Goal: Task Accomplishment & Management: Manage account settings

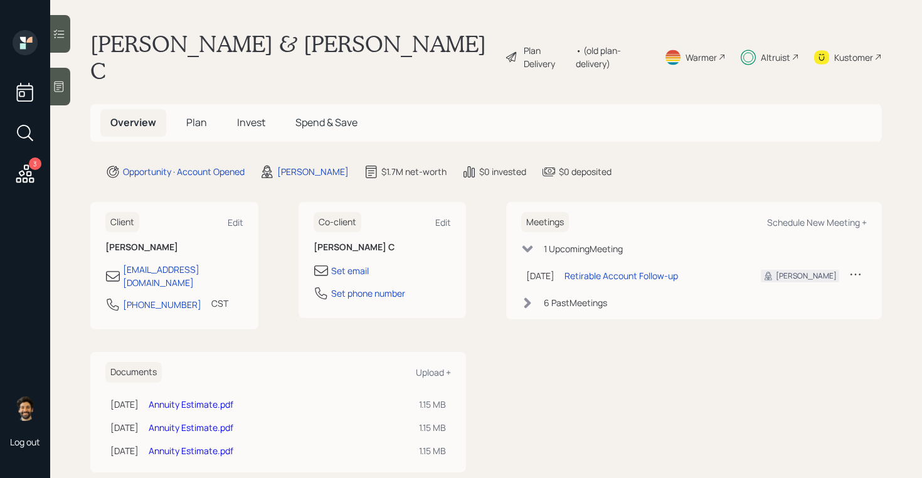
click at [248, 109] on h5 "Invest" at bounding box center [251, 122] width 48 height 27
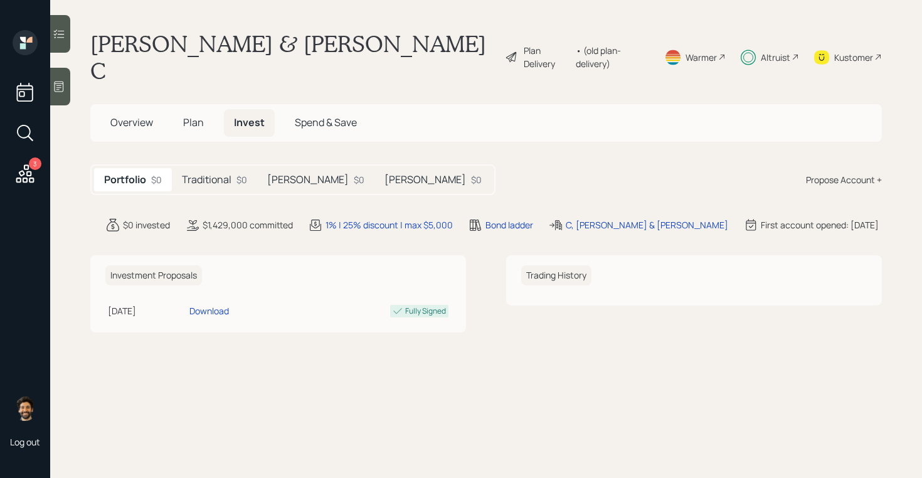
click at [354, 173] on div "$0" at bounding box center [359, 179] width 11 height 13
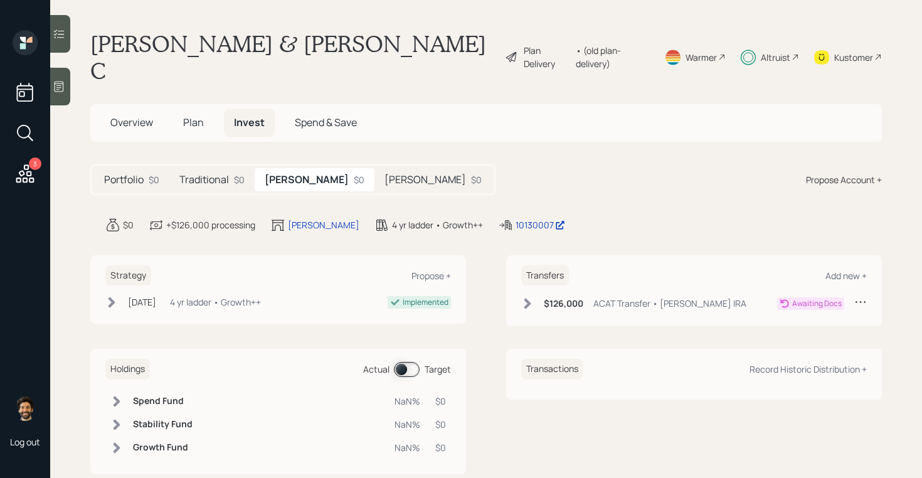
click at [524, 295] on div "$126,000 ACAT Transfer • [PERSON_NAME] IRA" at bounding box center [633, 303] width 225 height 16
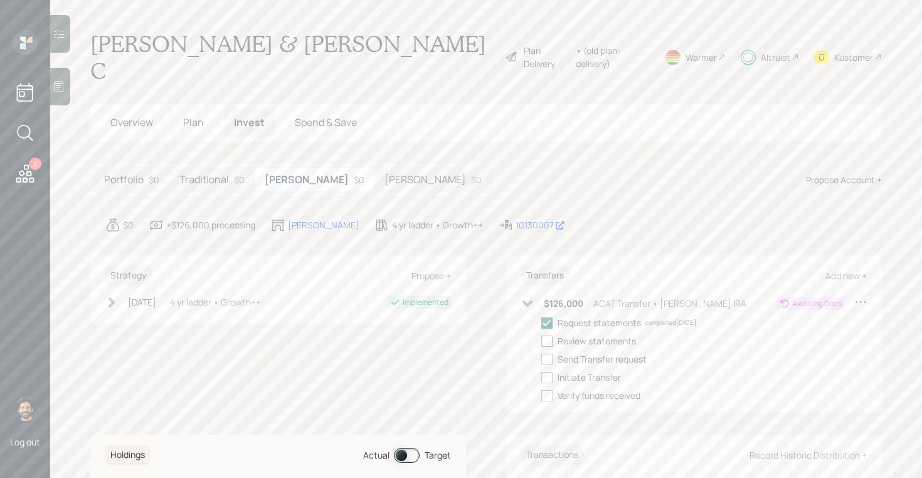
click at [551, 335] on div at bounding box center [546, 340] width 11 height 11
click at [541, 340] on input "checkbox" at bounding box center [540, 340] width 1 height 1
checkbox input "true"
click at [384, 174] on h5 "[PERSON_NAME]" at bounding box center [425, 180] width 82 height 12
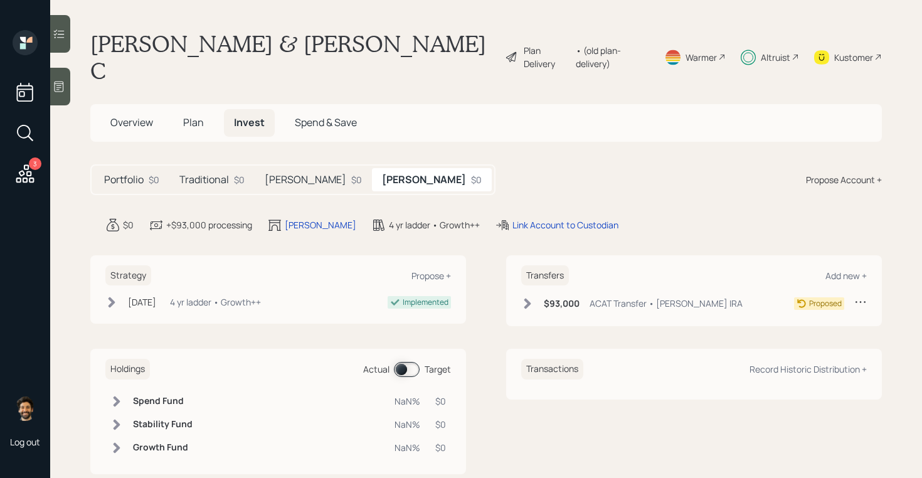
click at [556, 298] on h6 "$93,000" at bounding box center [562, 303] width 36 height 11
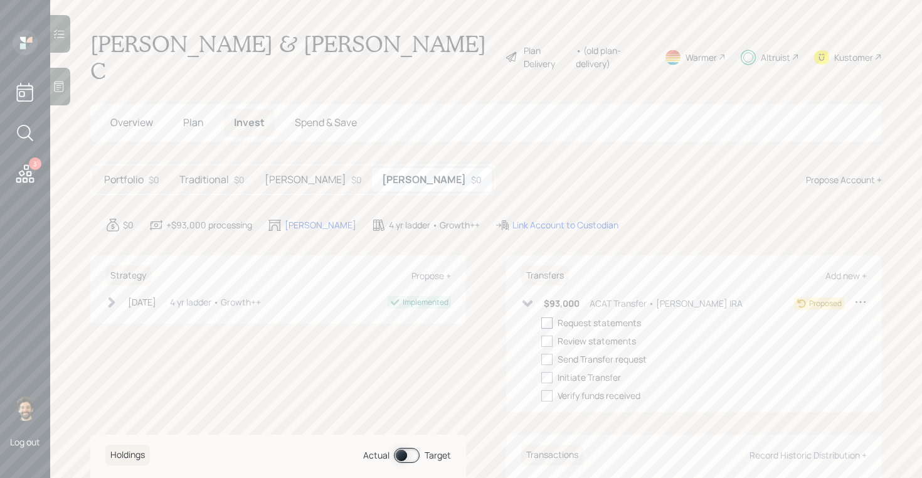
click at [549, 317] on div at bounding box center [546, 322] width 11 height 11
click at [541, 322] on input "checkbox" at bounding box center [540, 322] width 1 height 1
checkbox input "true"
click at [550, 335] on div at bounding box center [546, 340] width 11 height 11
click at [541, 340] on input "checkbox" at bounding box center [540, 340] width 1 height 1
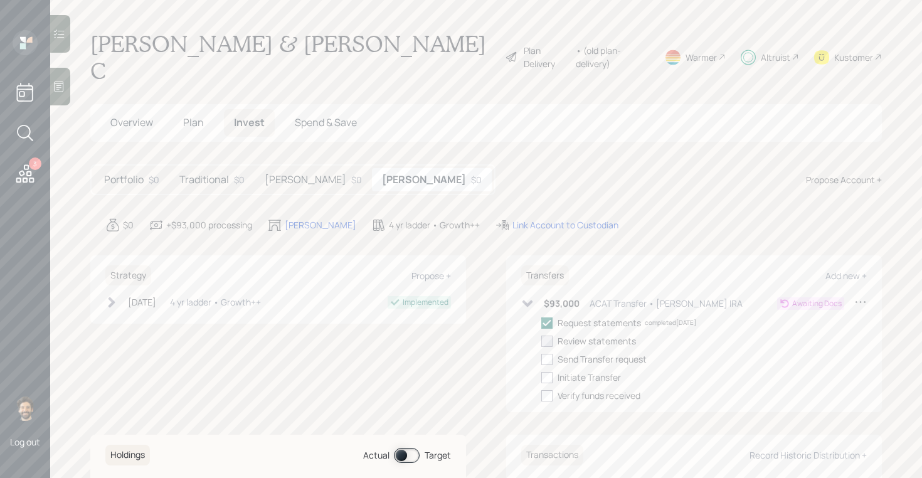
checkbox input "true"
click at [203, 174] on h5 "Traditional" at bounding box center [204, 180] width 50 height 12
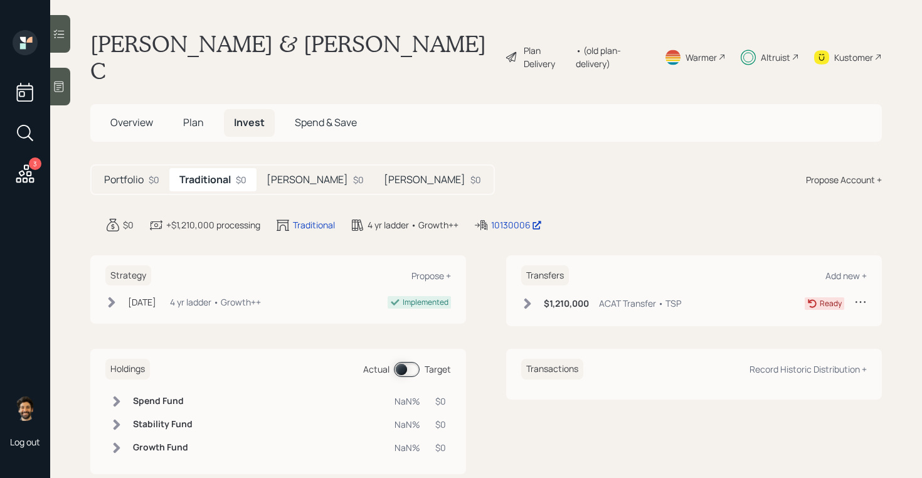
click at [531, 295] on div "$1,210,000 ACAT Transfer • TSP" at bounding box center [601, 303] width 160 height 16
